Goal: Information Seeking & Learning: Check status

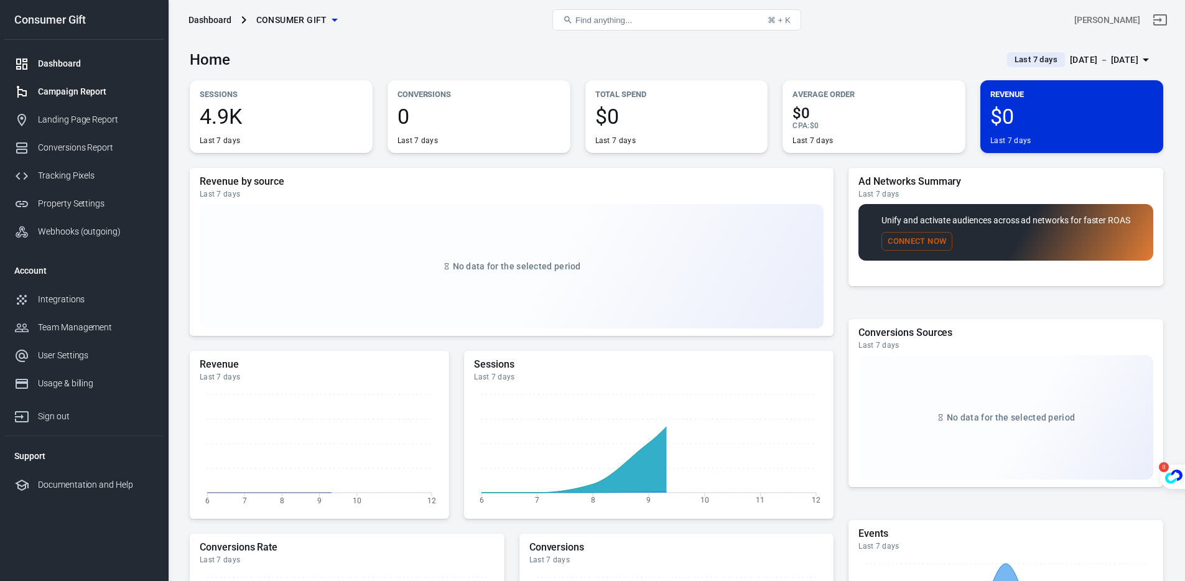
click at [110, 79] on link "Campaign Report" at bounding box center [83, 92] width 159 height 28
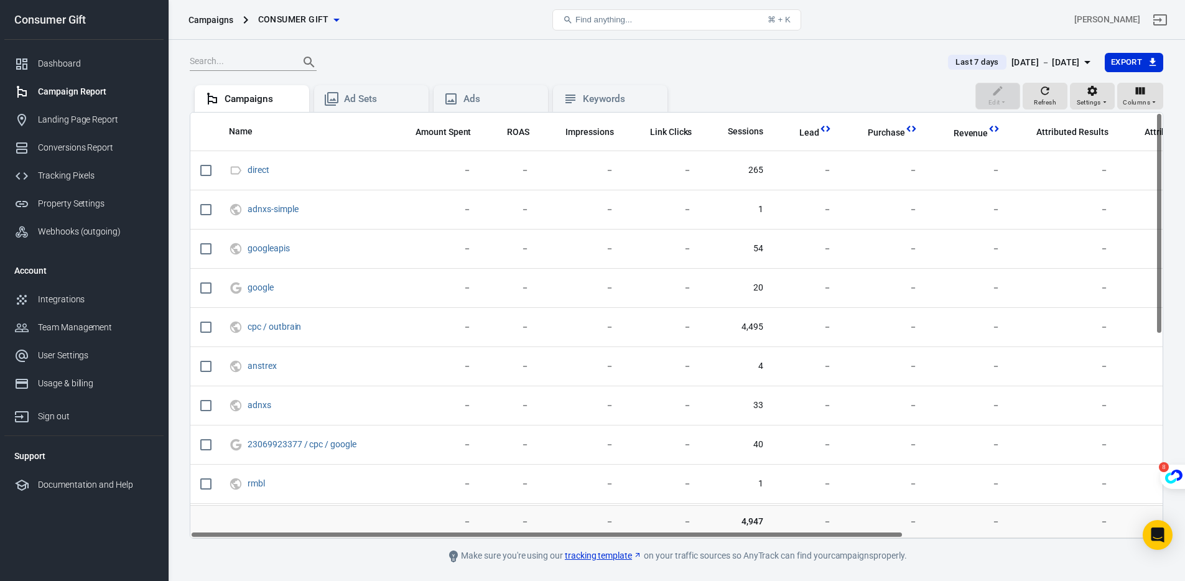
click at [1023, 60] on div "[DATE] － [DATE]" at bounding box center [1046, 63] width 68 height 16
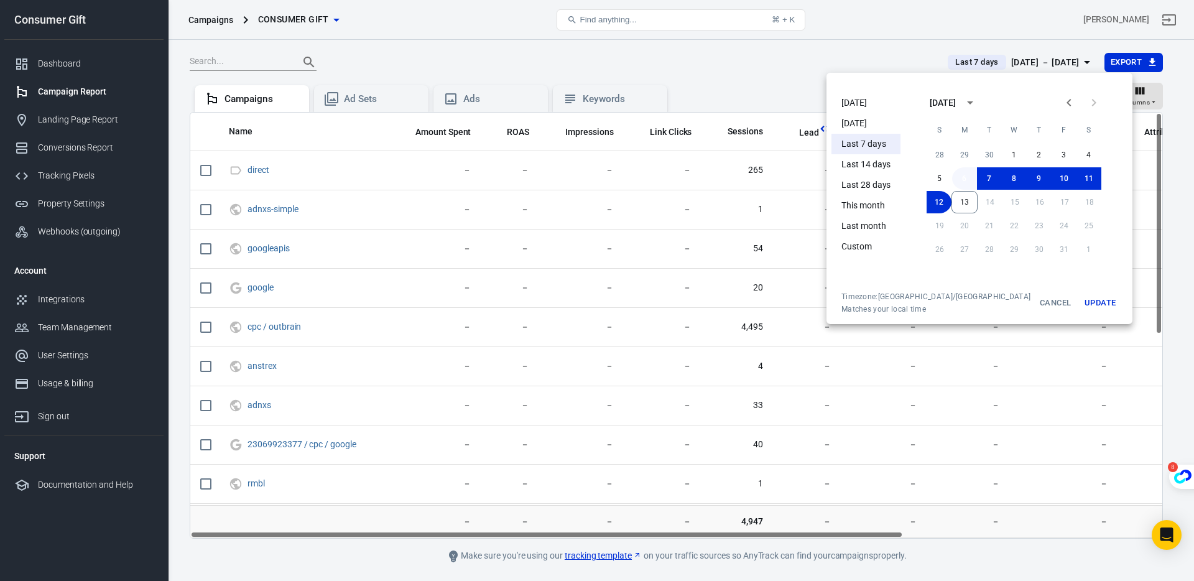
click at [957, 178] on button "6" at bounding box center [964, 178] width 25 height 22
click at [953, 198] on button "13" at bounding box center [965, 202] width 26 height 22
click at [1082, 309] on button "Update" at bounding box center [1101, 303] width 40 height 22
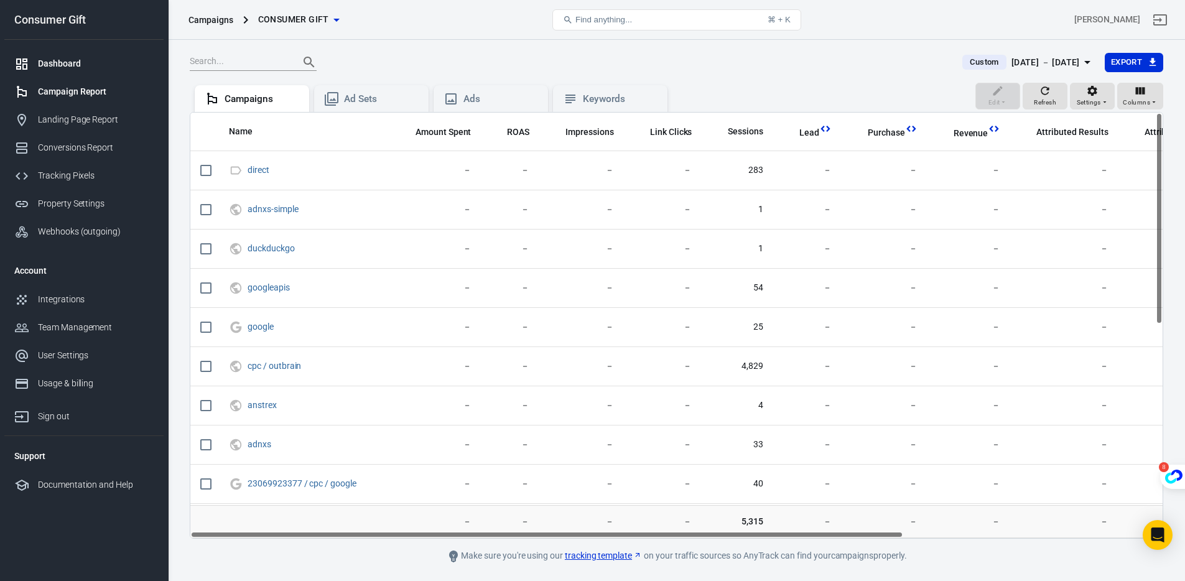
click at [75, 68] on div "Dashboard" at bounding box center [96, 63] width 116 height 13
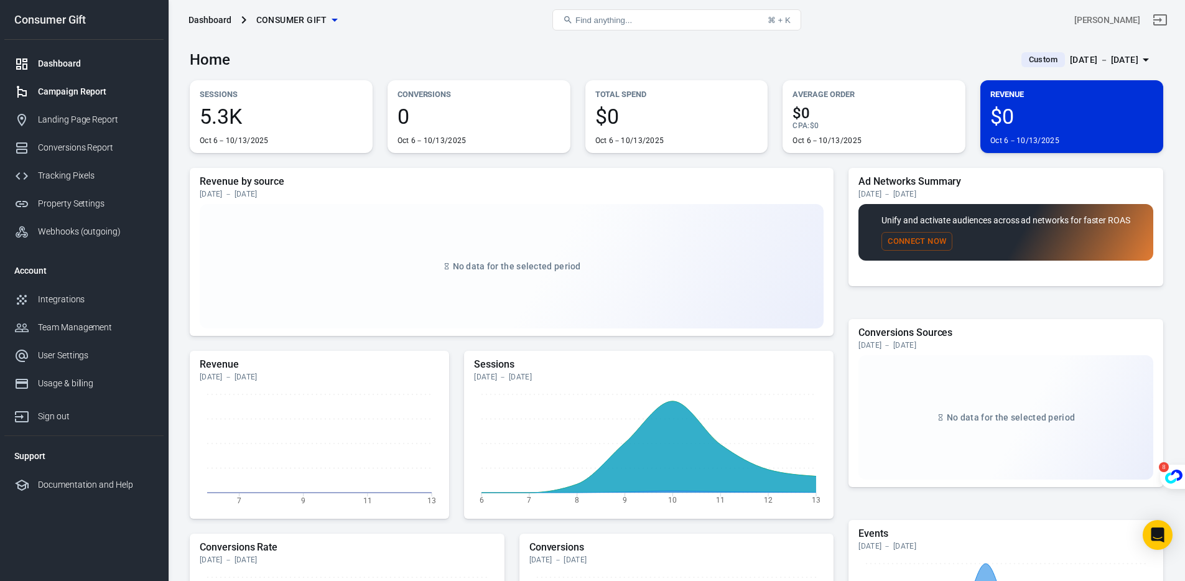
click at [46, 91] on div "Campaign Report" at bounding box center [96, 91] width 116 height 13
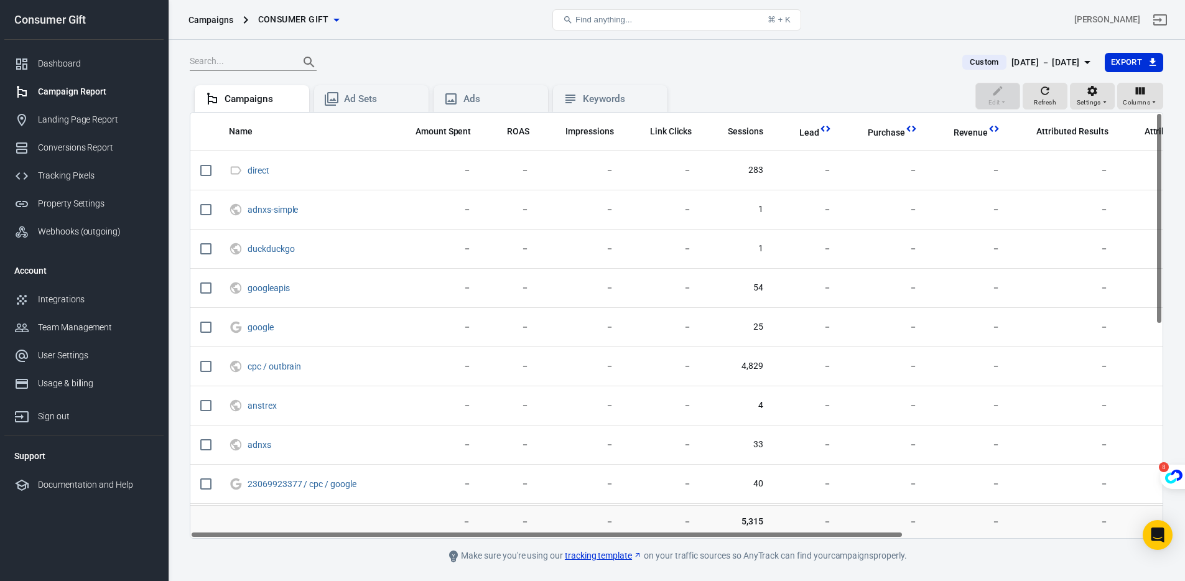
scroll to position [2, 0]
click at [371, 103] on div "Ad Sets" at bounding box center [381, 99] width 75 height 13
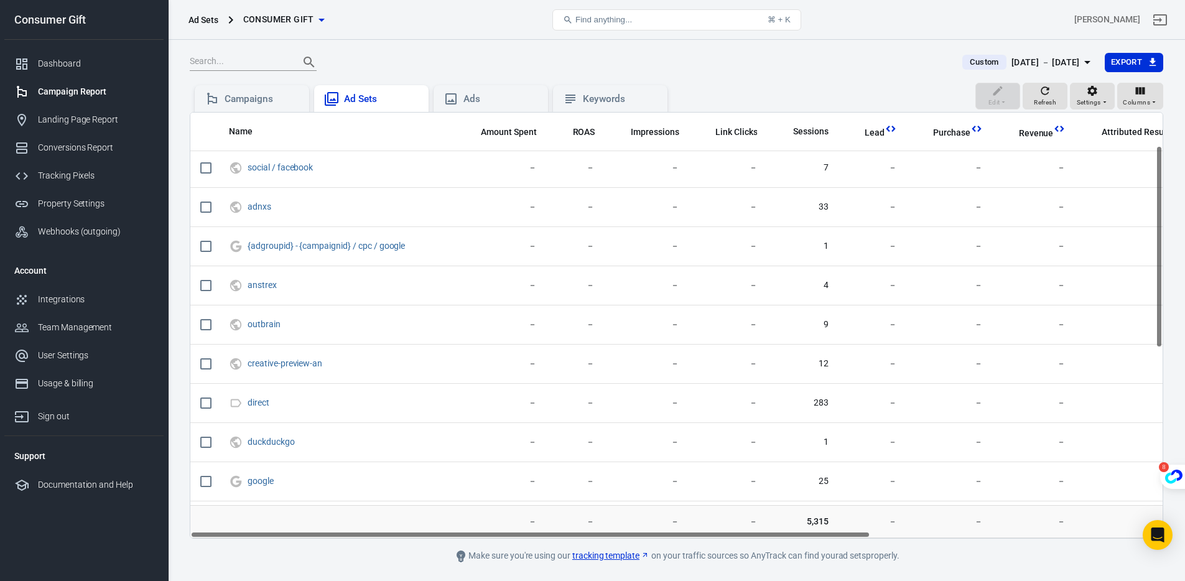
scroll to position [469, 0]
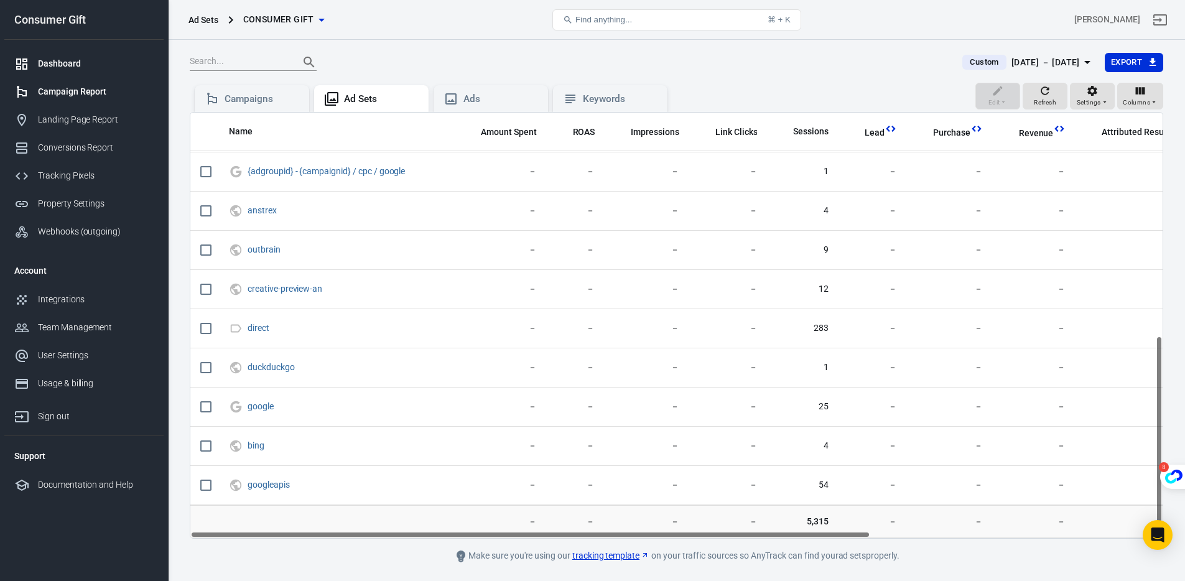
click at [62, 64] on div "Dashboard" at bounding box center [96, 63] width 116 height 13
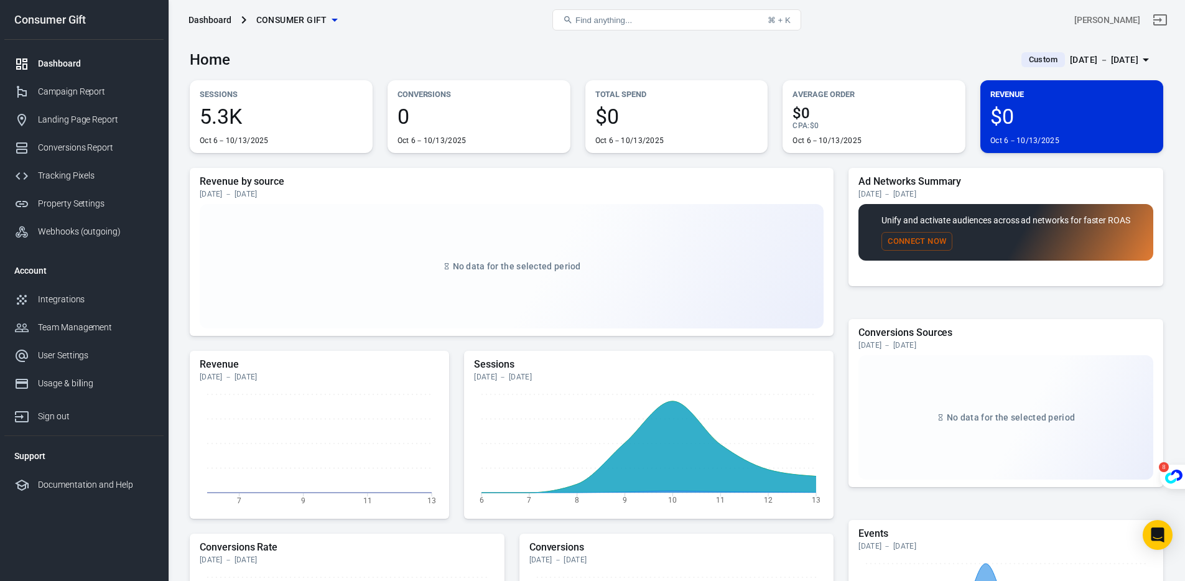
click at [951, 214] on p "Unify and activate audiences across ad networks for faster ROAS" at bounding box center [1005, 220] width 249 height 13
drag, startPoint x: 945, startPoint y: 216, endPoint x: 1017, endPoint y: 223, distance: 72.5
click at [1017, 223] on p "Unify and activate audiences across ad networks for faster ROAS" at bounding box center [1005, 220] width 249 height 13
click at [81, 227] on div "Webhooks (outgoing)" at bounding box center [96, 231] width 116 height 13
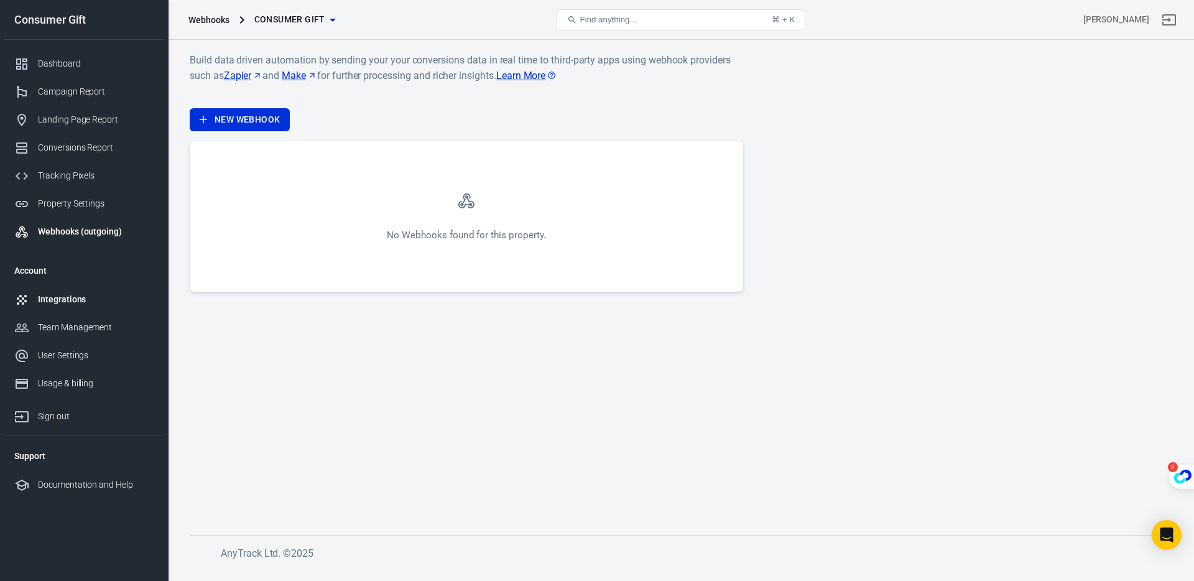
click at [78, 303] on div "Integrations" at bounding box center [96, 299] width 116 height 13
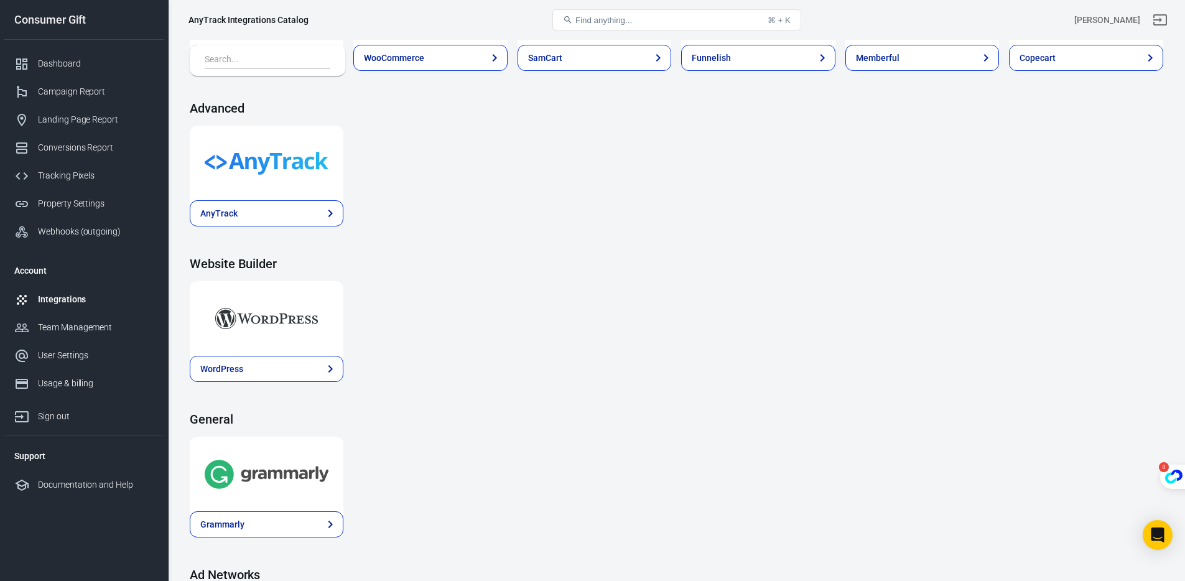
scroll to position [1301, 0]
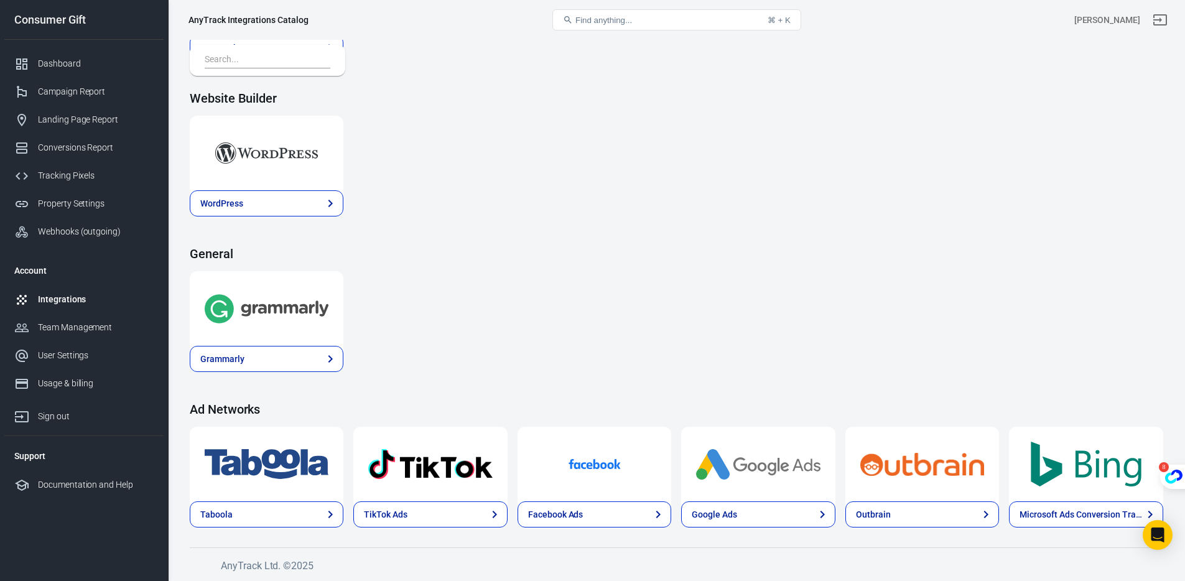
click at [61, 299] on div "Integrations" at bounding box center [96, 299] width 116 height 13
click at [65, 90] on div "Campaign Report" at bounding box center [96, 91] width 116 height 13
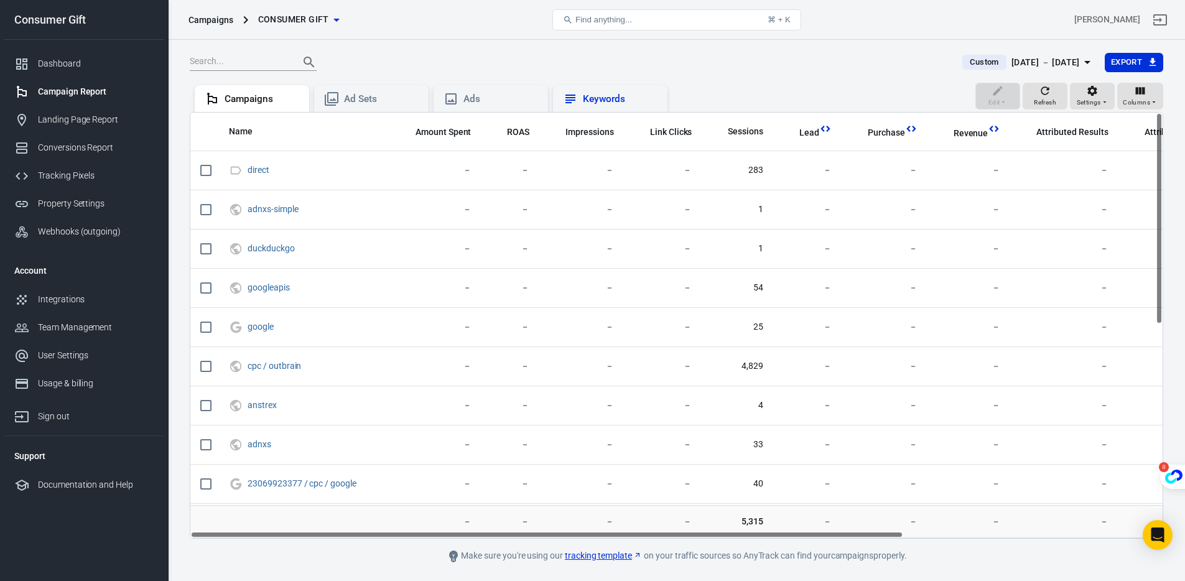
click at [592, 110] on div "Keywords" at bounding box center [610, 98] width 114 height 27
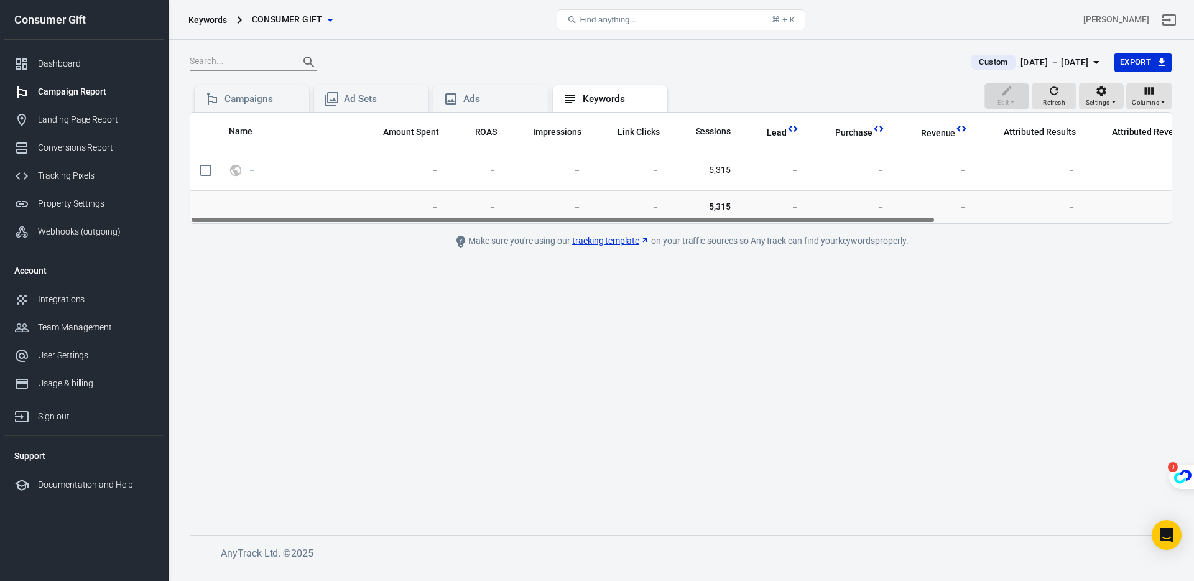
click at [430, 80] on div "Custom [DATE] － [DATE] Export" at bounding box center [681, 67] width 983 height 30
click at [464, 95] on div "Ads" at bounding box center [491, 98] width 95 height 15
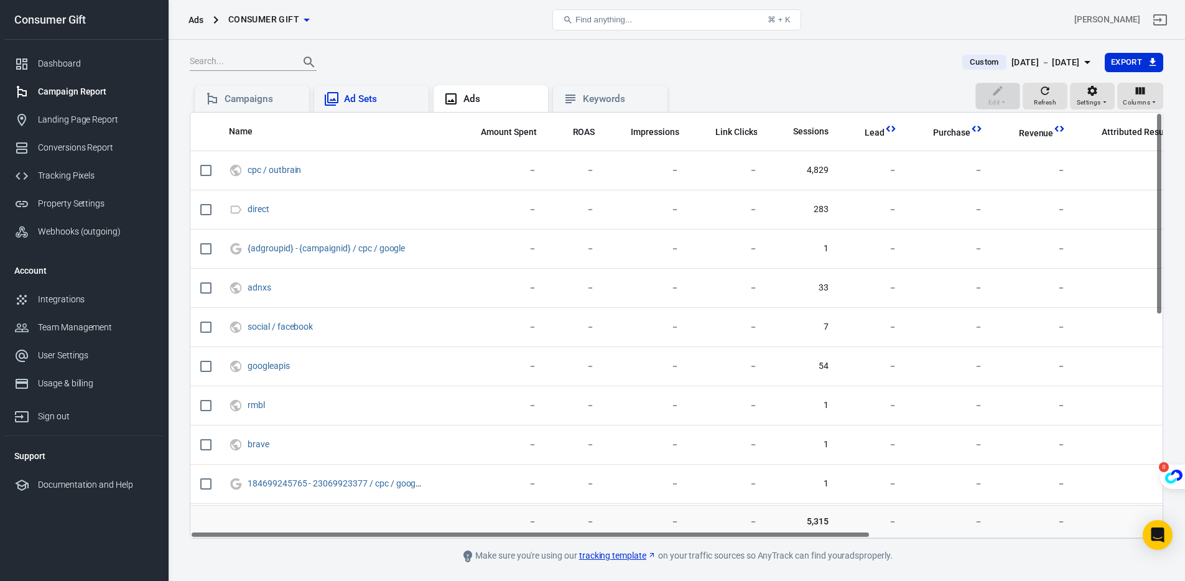
click at [332, 105] on icon at bounding box center [332, 99] width 14 height 14
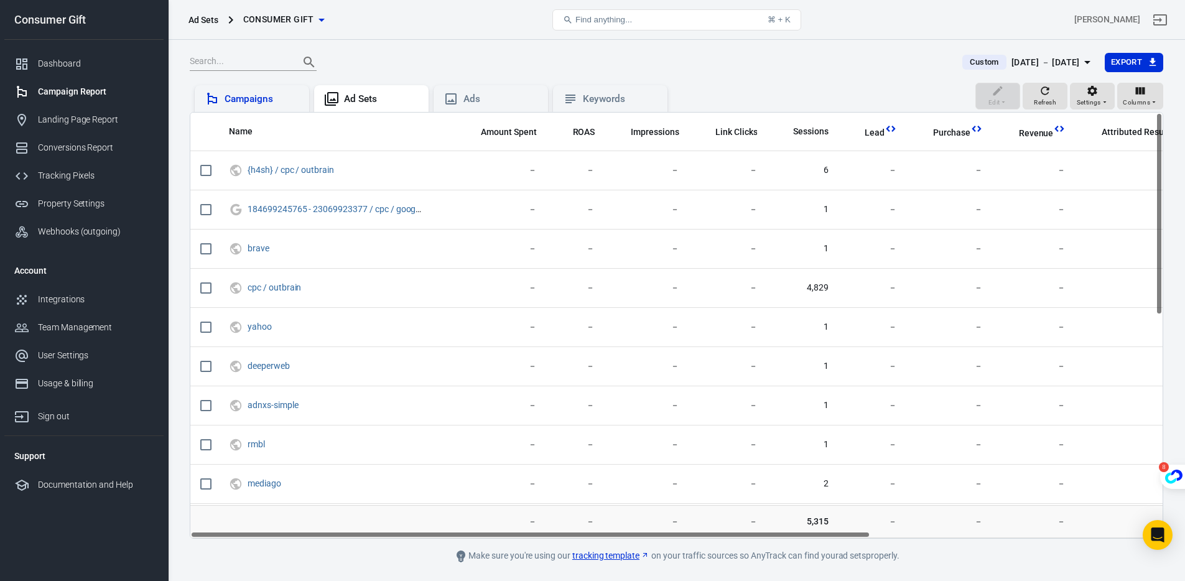
click at [263, 95] on div "Campaigns" at bounding box center [262, 99] width 75 height 13
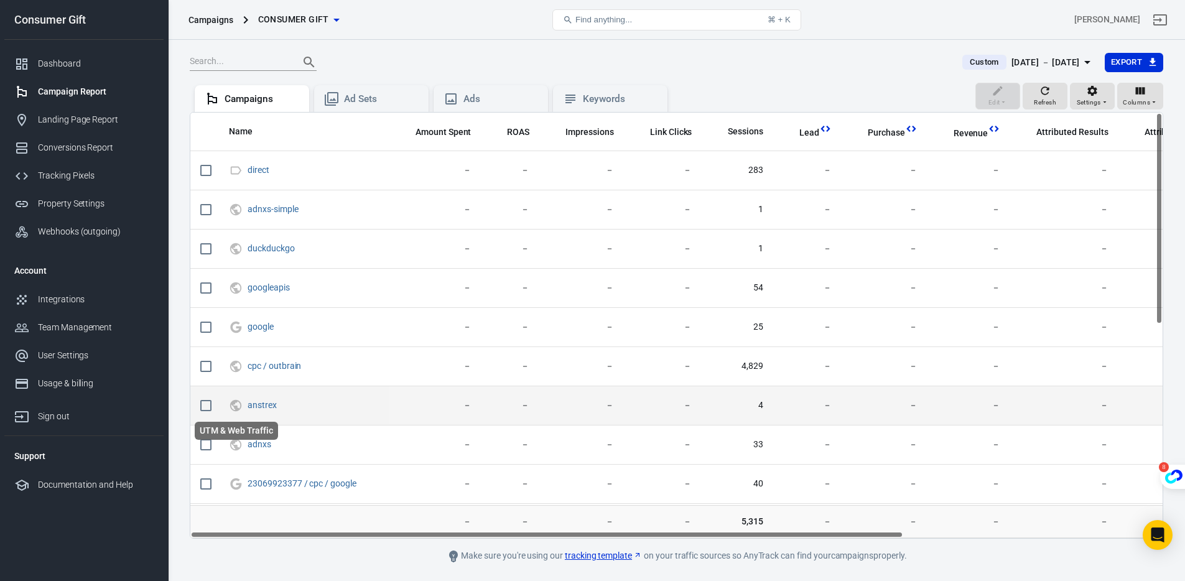
click at [237, 404] on icon "UTM & Web Traffic" at bounding box center [236, 405] width 14 height 15
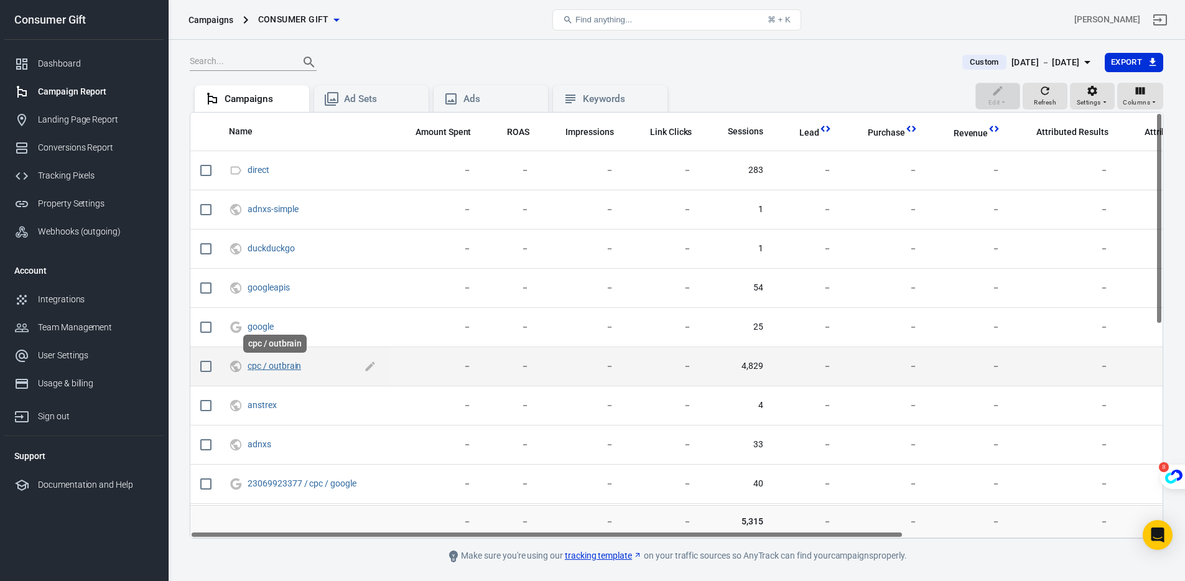
click at [277, 365] on link "cpc / outbrain" at bounding box center [274, 366] width 53 height 10
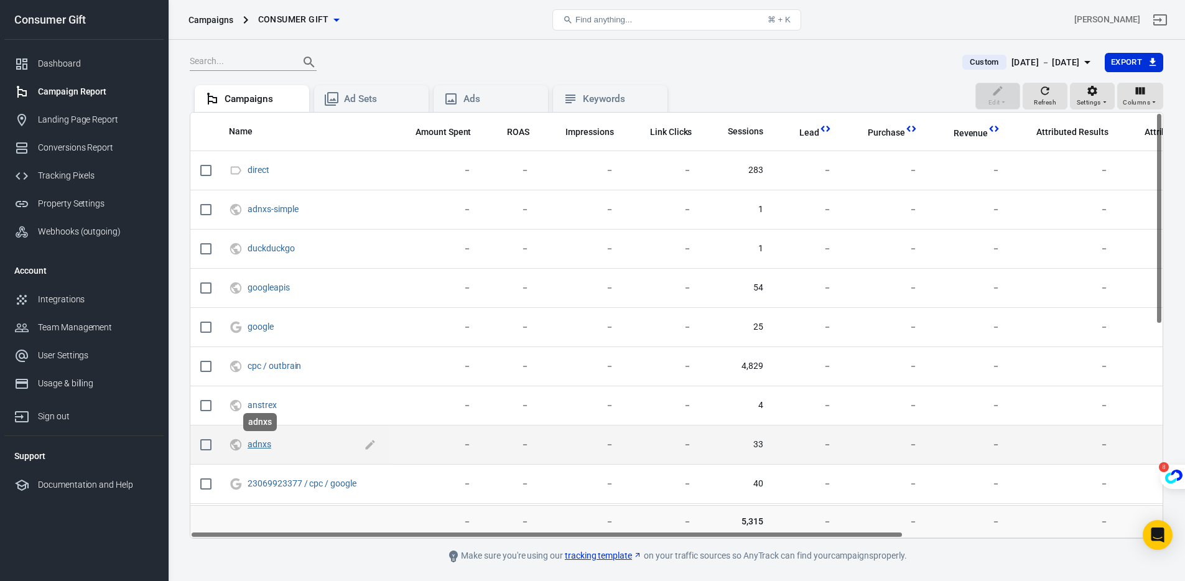
click at [258, 444] on link "adnxs" at bounding box center [260, 444] width 24 height 10
